Goal: Information Seeking & Learning: Check status

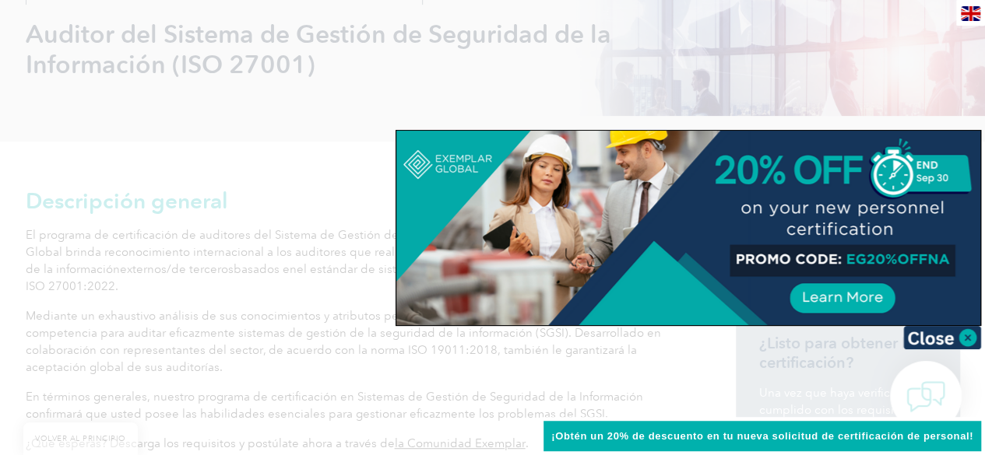
scroll to position [311, 0]
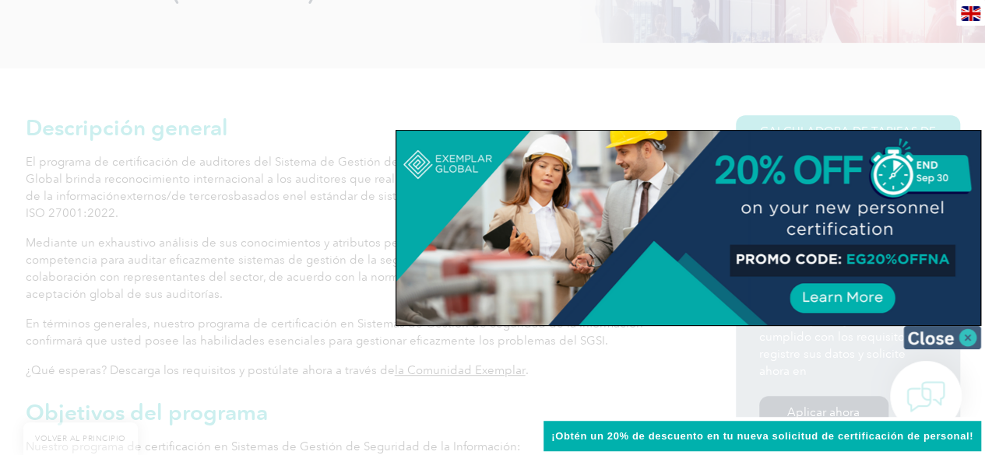
click at [962, 334] on img at bounding box center [942, 337] width 78 height 23
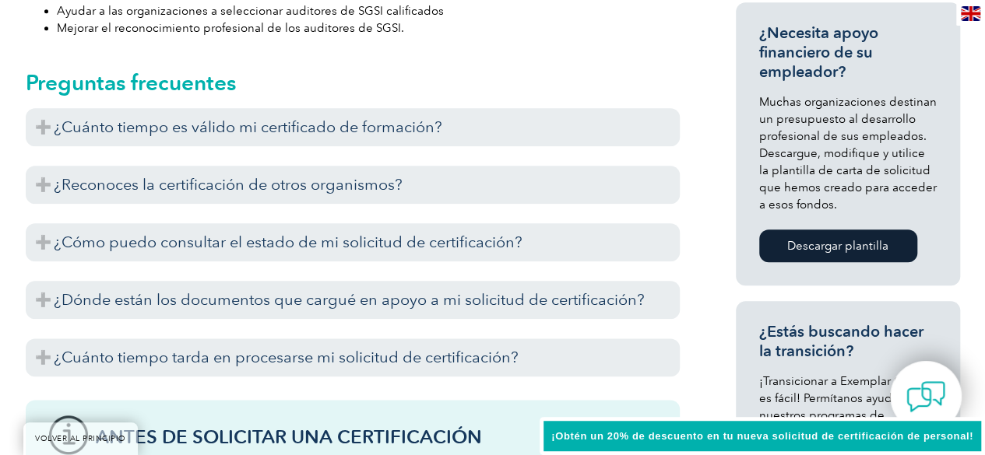
scroll to position [779, 0]
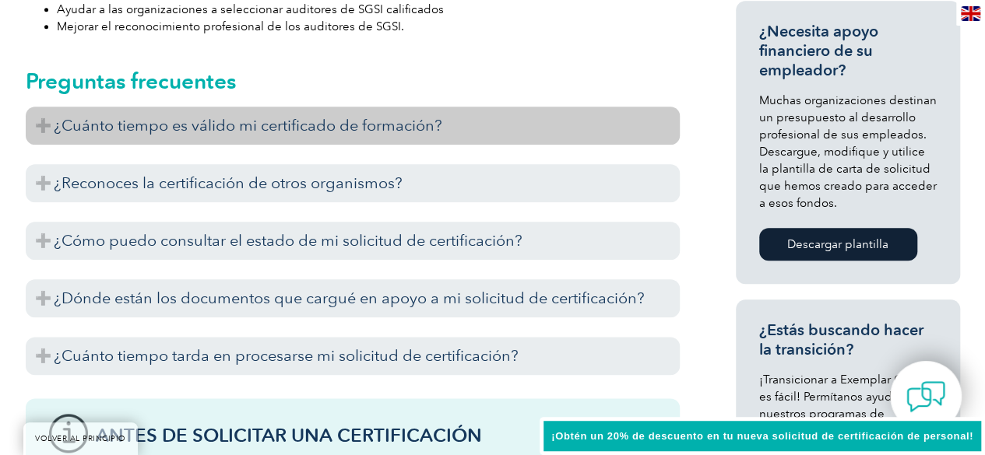
click at [50, 122] on h3 "¿Cuánto tiempo es válido mi certificado de formación?" at bounding box center [353, 126] width 654 height 38
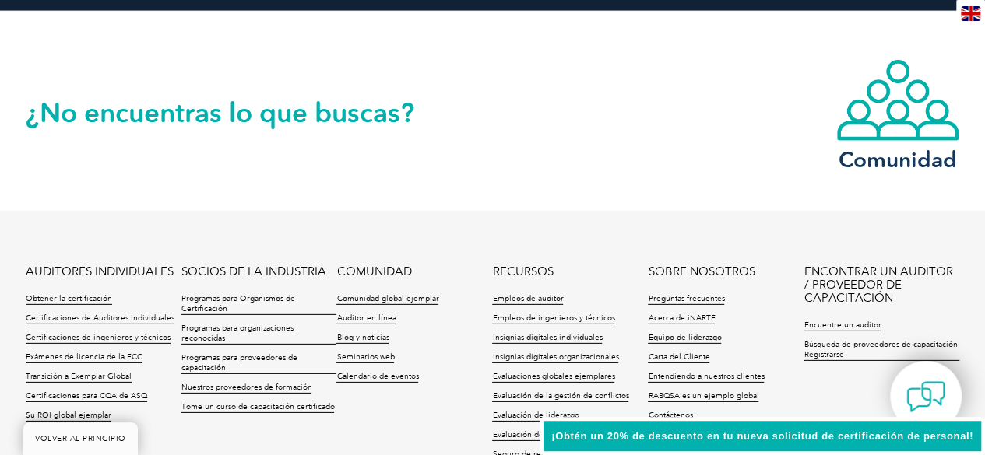
scroll to position [2258, 0]
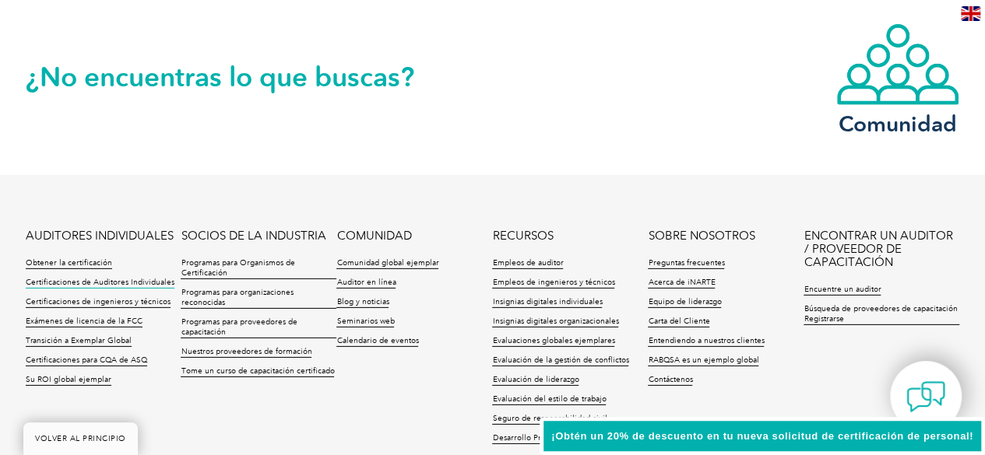
click at [123, 280] on font "Certificaciones de Auditores Individuales" at bounding box center [100, 282] width 149 height 9
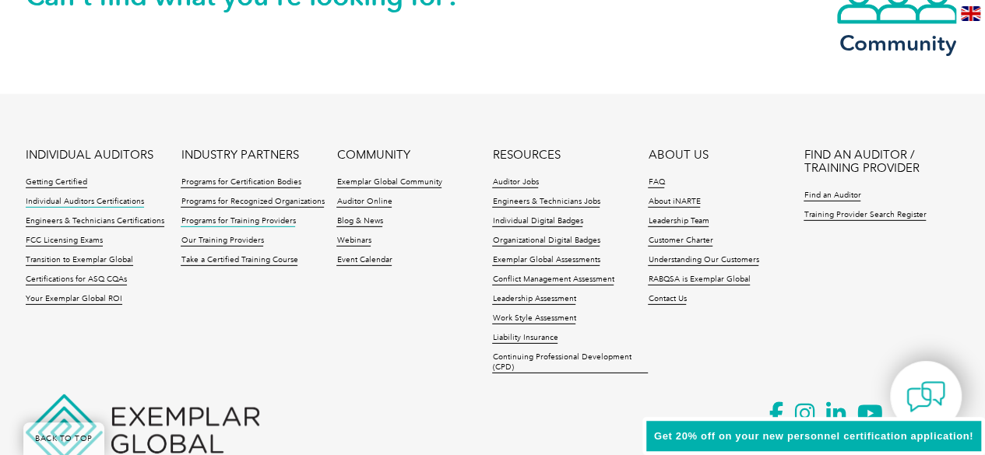
scroll to position [2177, 0]
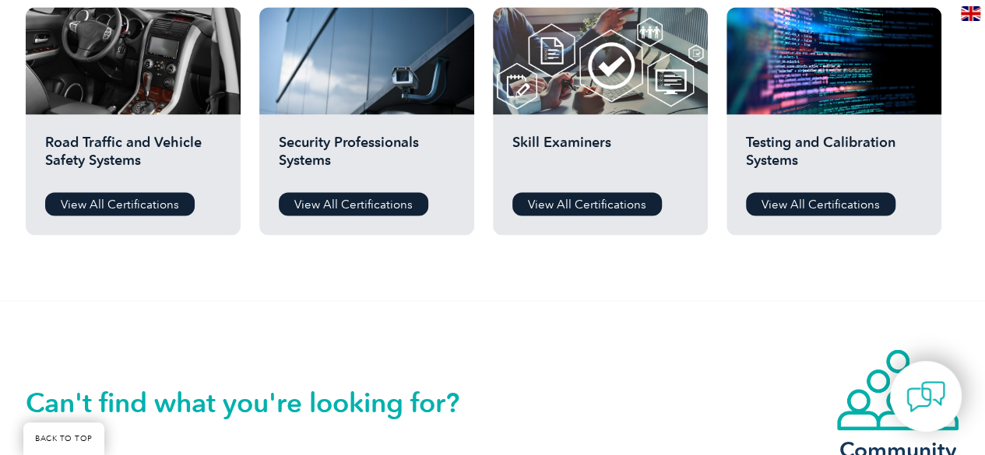
scroll to position [934, 0]
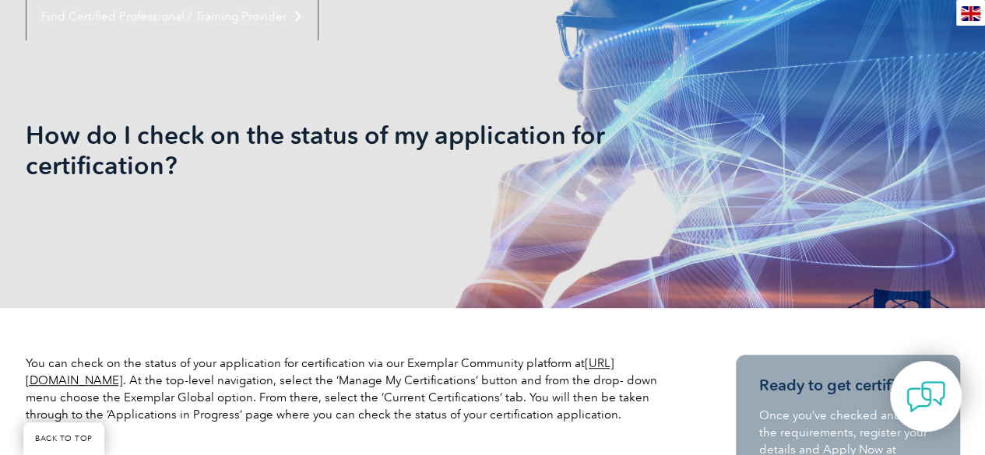
scroll to position [311, 0]
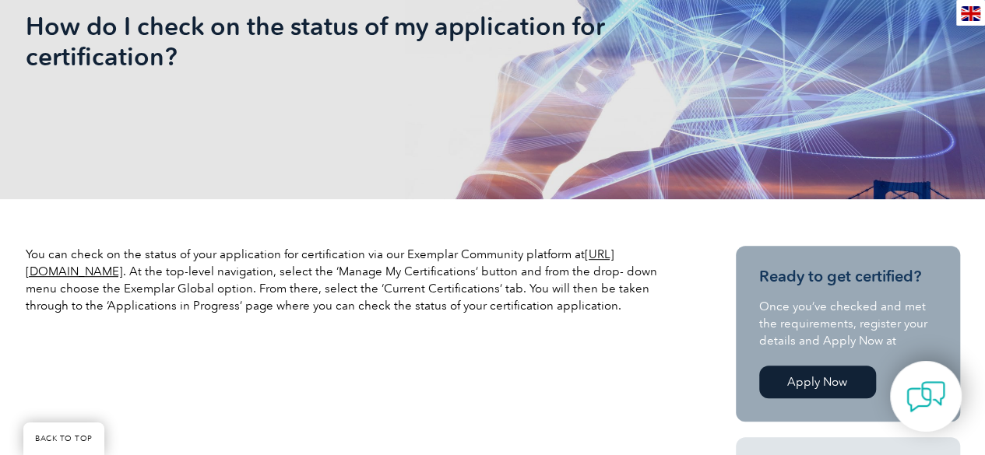
click at [185, 272] on link "[URL][DOMAIN_NAME]" at bounding box center [320, 263] width 589 height 31
